Goal: Transaction & Acquisition: Purchase product/service

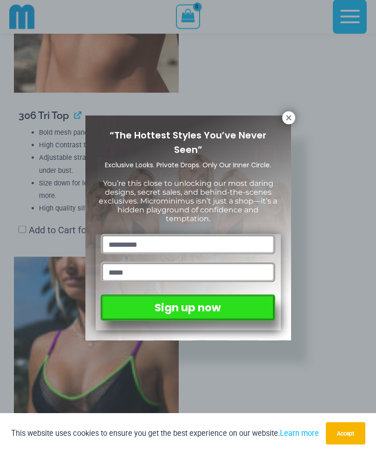
scroll to position [1326, 0]
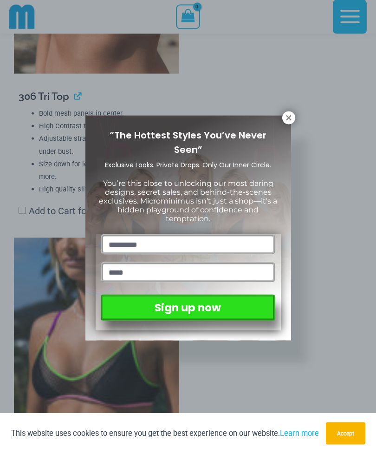
click at [287, 119] on icon at bounding box center [288, 117] width 5 height 5
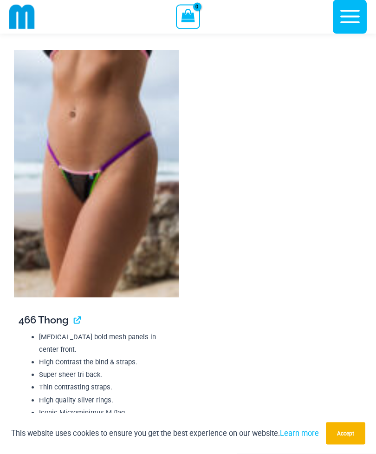
click at [49, 209] on img at bounding box center [96, 174] width 165 height 247
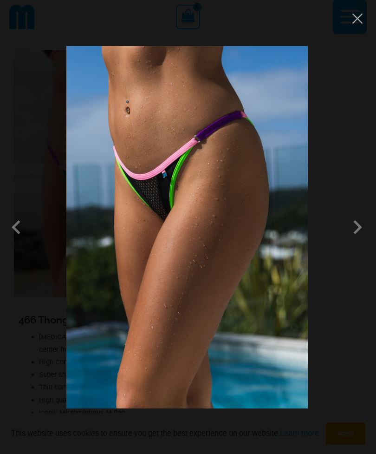
click at [356, 24] on button "Close" at bounding box center [358, 19] width 14 height 14
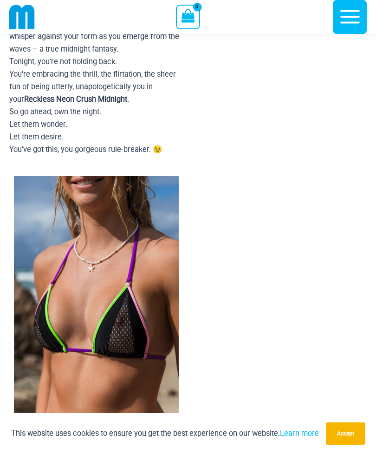
scroll to position [994, 0]
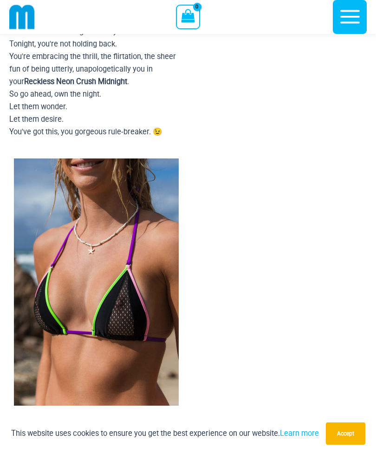
click at [72, 260] on img at bounding box center [96, 281] width 165 height 247
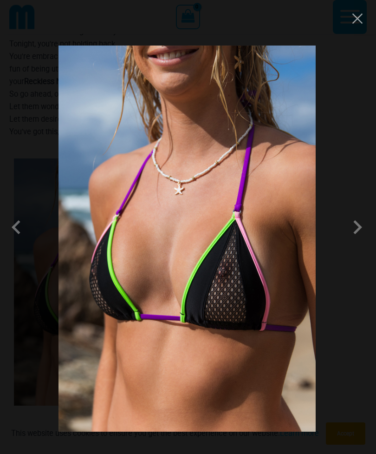
click at [359, 20] on button "Close" at bounding box center [358, 19] width 14 height 14
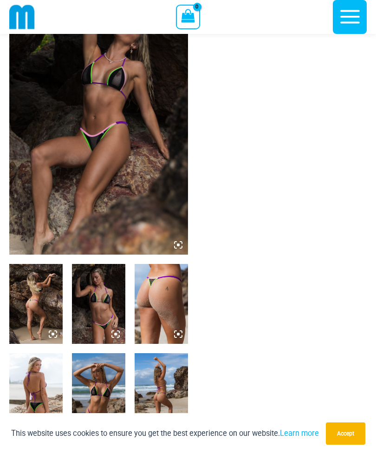
scroll to position [66, 0]
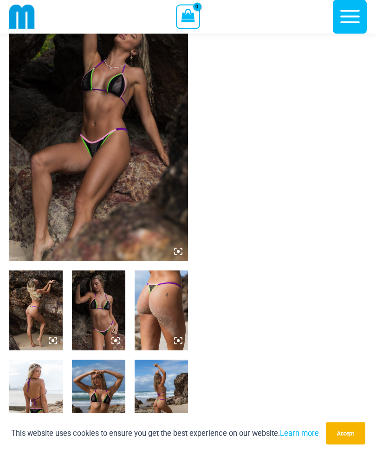
click at [39, 225] on img at bounding box center [98, 127] width 179 height 269
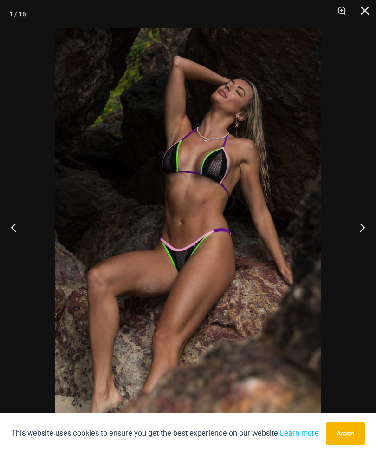
click at [364, 223] on button "Next" at bounding box center [359, 227] width 35 height 46
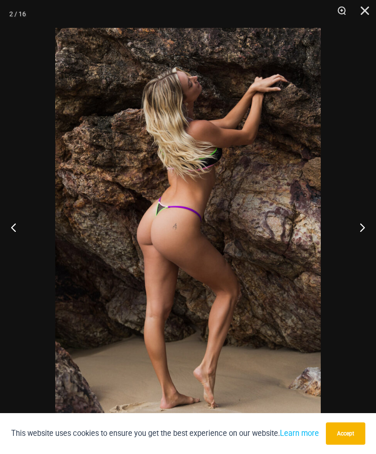
click at [372, 226] on button "Next" at bounding box center [359, 227] width 35 height 46
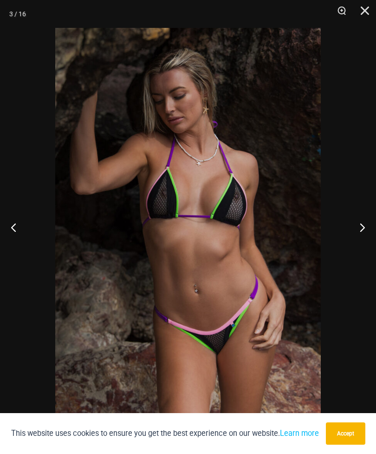
click at [373, 217] on button "Next" at bounding box center [359, 227] width 35 height 46
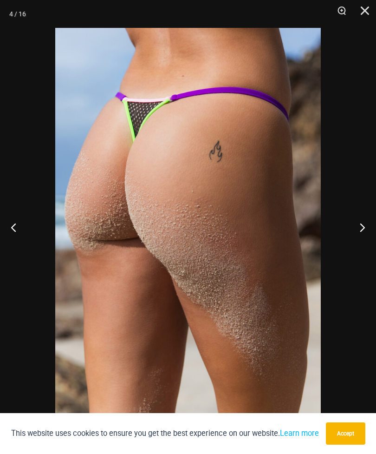
click at [373, 219] on button "Next" at bounding box center [359, 227] width 35 height 46
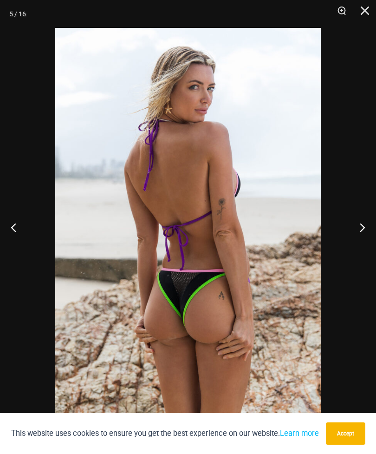
click at [374, 220] on button "Next" at bounding box center [359, 227] width 35 height 46
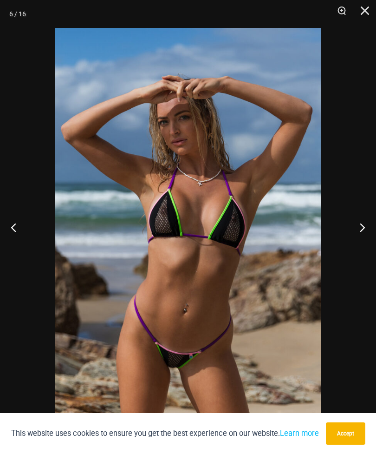
click at [376, 223] on button "Next" at bounding box center [359, 227] width 35 height 46
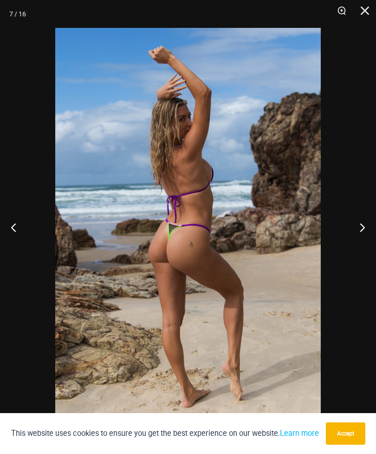
click at [373, 226] on button "Next" at bounding box center [359, 227] width 35 height 46
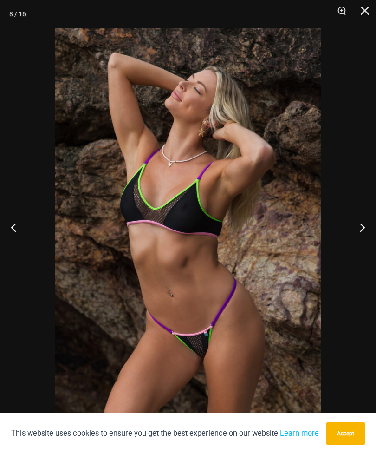
click at [372, 225] on button "Next" at bounding box center [359, 227] width 35 height 46
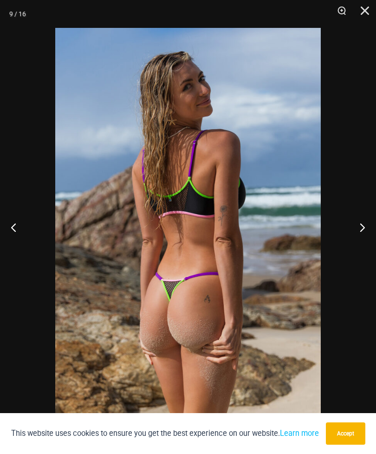
click at [363, 7] on button "Close" at bounding box center [361, 14] width 23 height 28
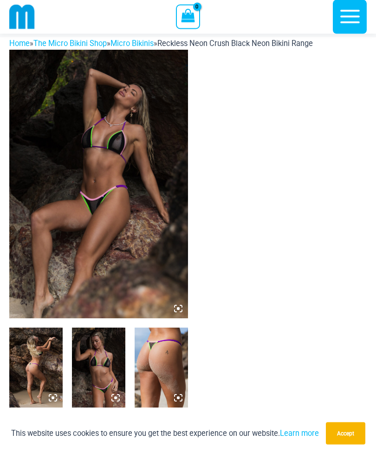
scroll to position [0, 0]
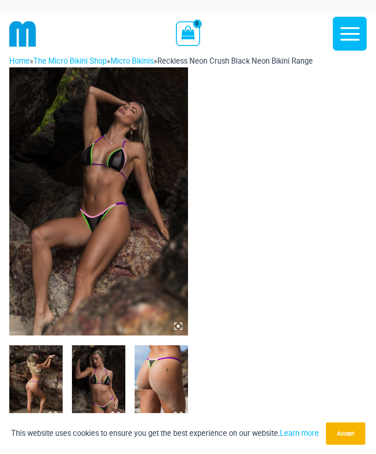
click at [22, 31] on img at bounding box center [22, 33] width 27 height 27
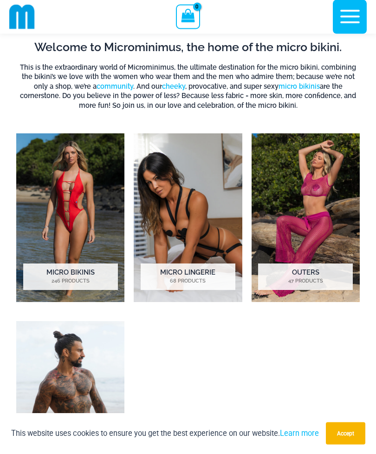
scroll to position [387, 0]
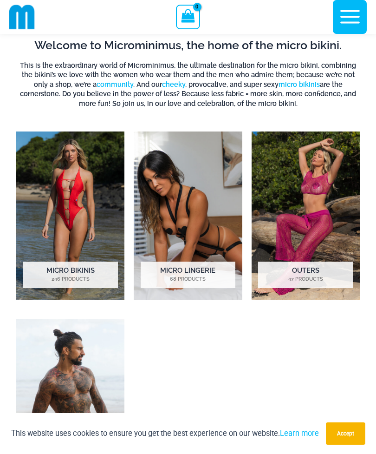
click at [157, 225] on img "Visit product category Micro Lingerie" at bounding box center [188, 216] width 108 height 169
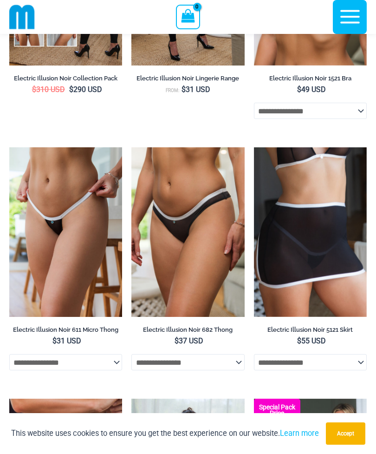
scroll to position [1287, 0]
